Goal: Find specific page/section: Find specific page/section

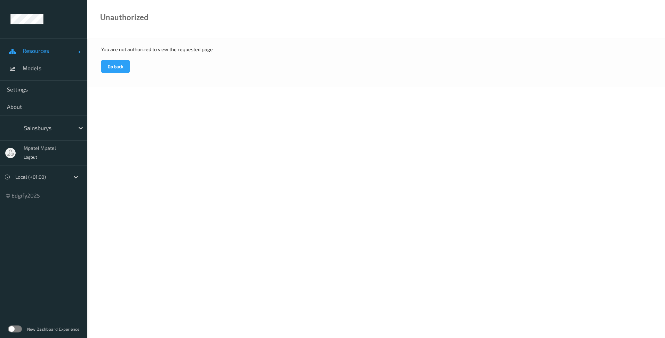
click at [36, 52] on span "Resources" at bounding box center [51, 50] width 56 height 7
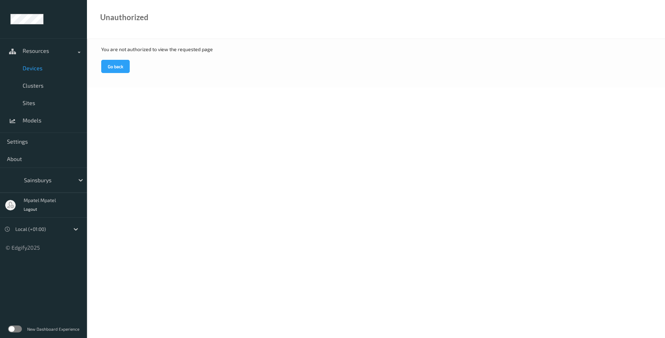
click at [34, 65] on span "Devices" at bounding box center [51, 68] width 57 height 7
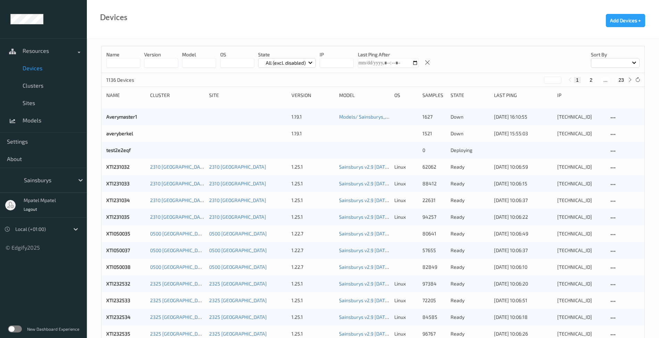
click at [124, 67] on input at bounding box center [123, 63] width 34 height 10
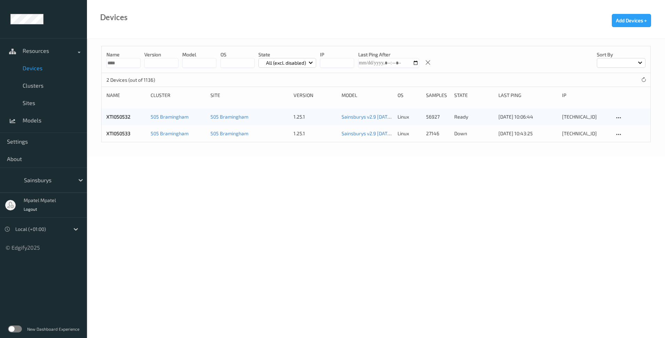
type input "****"
click at [246, 214] on body "Resources Devices Clusters Sites Models Settings About Sainsburys mpatel mpatel…" at bounding box center [332, 169] width 665 height 338
click at [199, 212] on body "Resources Devices Clusters Sites Models Settings About Sainsburys mpatel mpatel…" at bounding box center [332, 169] width 665 height 338
click at [620, 136] on icon at bounding box center [618, 134] width 6 height 6
click at [585, 163] on body "Resources Devices Clusters Sites Models Settings About Sainsburys mpatel mpatel…" at bounding box center [332, 169] width 665 height 338
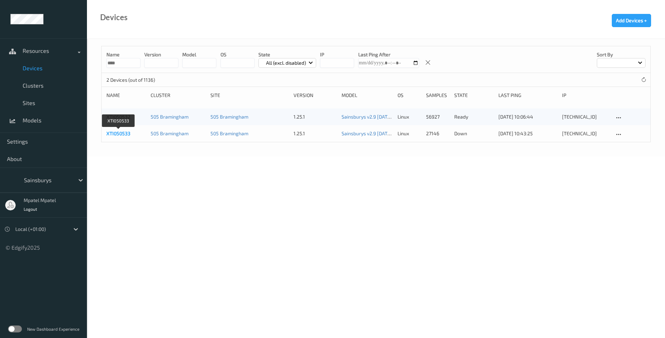
click at [127, 135] on link "XTI050533" at bounding box center [118, 133] width 24 height 6
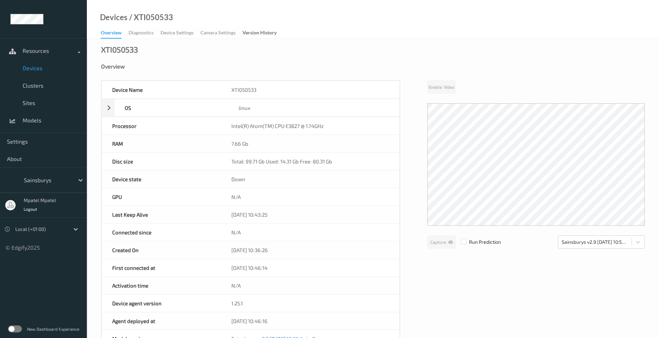
click at [459, 258] on div "Device Name XTI050533 OS linux Platform ubuntu Platform Version 20.04 Platform …" at bounding box center [373, 294] width 544 height 428
click at [41, 69] on span "Devices" at bounding box center [51, 68] width 57 height 7
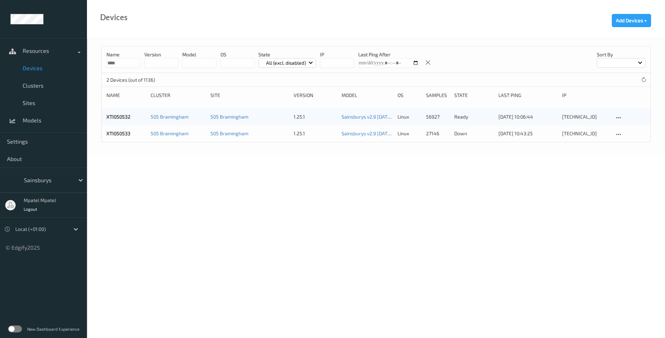
click at [228, 172] on body "Resources Devices Clusters Sites Models Settings About Sainsburys mpatel mpatel…" at bounding box center [332, 169] width 665 height 338
click at [284, 223] on body "Resources Devices Clusters Sites Models Settings About Sainsburys mpatel mpatel…" at bounding box center [332, 169] width 665 height 338
click at [640, 80] on div "2 Devices (out of 1136)" at bounding box center [375, 80] width 548 height 14
click at [642, 80] on icon at bounding box center [643, 79] width 5 height 5
click at [316, 201] on body "Resources Devices Clusters Sites Models Settings About Sainsburys mpatel mpatel…" at bounding box center [332, 169] width 665 height 338
